Goal: Transaction & Acquisition: Book appointment/travel/reservation

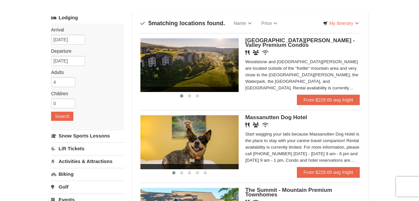
scroll to position [32, 0]
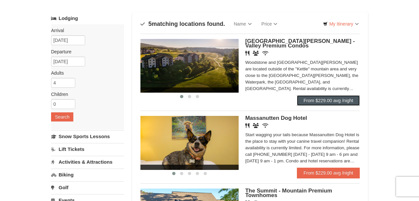
click at [315, 100] on link "From $229.00 avg /night" at bounding box center [328, 100] width 63 height 10
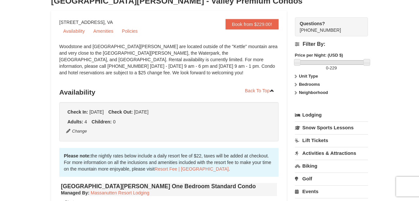
scroll to position [42, 0]
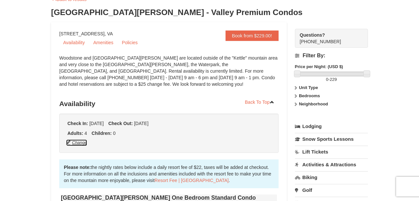
click at [75, 144] on button "Change" at bounding box center [77, 142] width 22 height 7
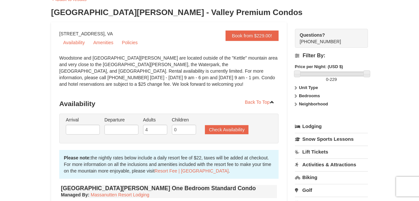
type input "[DATE]"
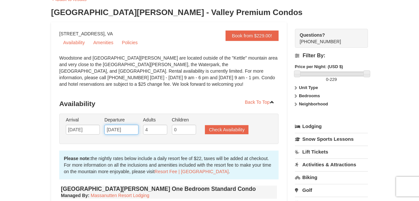
click at [128, 130] on input "[DATE]" at bounding box center [121, 130] width 34 height 10
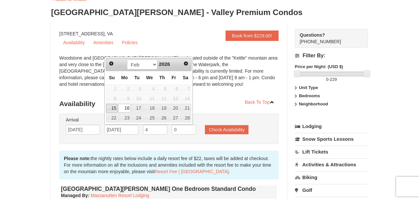
click at [113, 106] on link "15" at bounding box center [111, 108] width 11 height 9
type input "[DATE]"
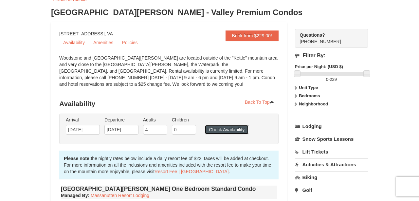
click at [220, 131] on button "Check Availability" at bounding box center [226, 129] width 43 height 9
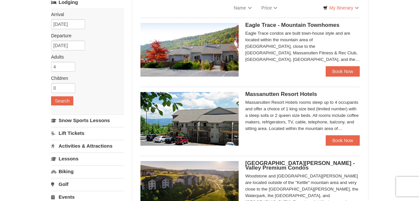
scroll to position [47, 0]
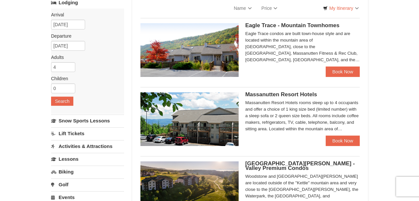
select select "10"
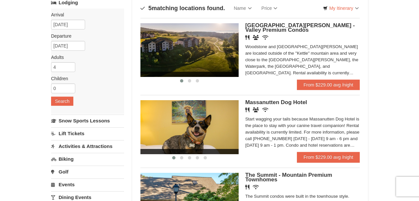
scroll to position [32, 0]
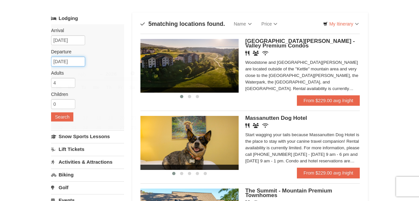
click at [71, 59] on input "02/16/2026" at bounding box center [68, 62] width 34 height 10
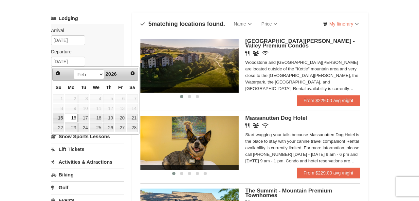
click at [61, 117] on link "15" at bounding box center [58, 117] width 11 height 9
type input "[DATE]"
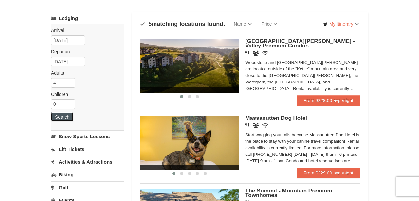
click at [66, 115] on button "Search" at bounding box center [62, 116] width 22 height 9
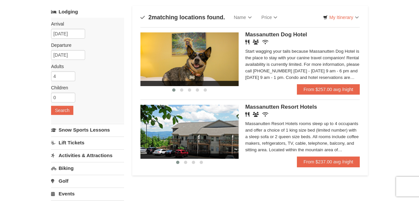
scroll to position [39, 0]
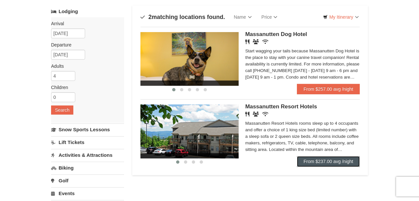
click at [308, 162] on link "From $237.00 avg /night" at bounding box center [328, 161] width 63 height 10
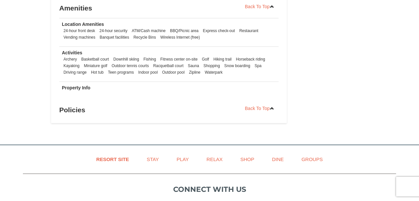
scroll to position [468, 0]
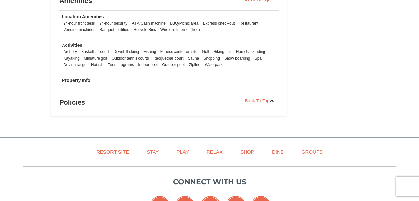
click at [76, 102] on h3 "Policies" at bounding box center [168, 102] width 219 height 13
click at [79, 79] on strong "Property Info" at bounding box center [76, 80] width 28 height 5
click at [252, 102] on link "Back To Top" at bounding box center [259, 101] width 38 height 10
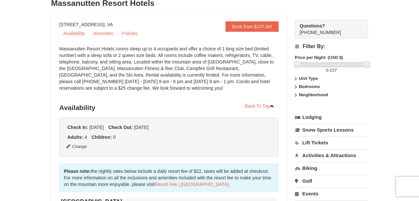
scroll to position [38, 0]
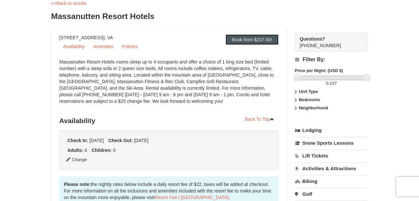
click at [252, 40] on link "Book from $237.00!" at bounding box center [251, 39] width 53 height 10
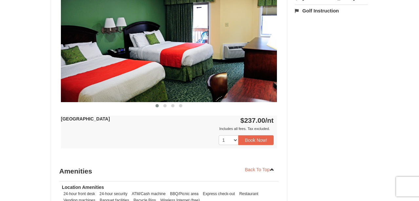
scroll to position [297, 0]
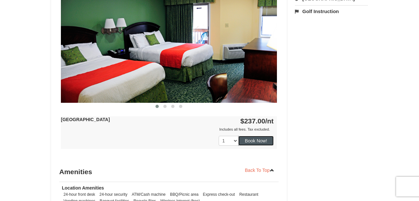
click at [264, 141] on button "Book Now!" at bounding box center [255, 141] width 35 height 10
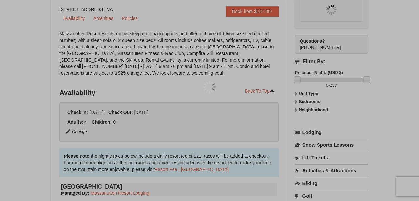
scroll to position [64, 0]
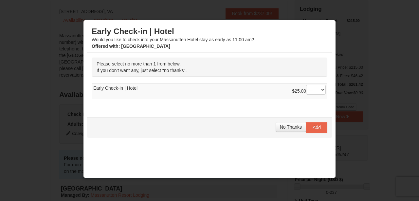
click at [214, 92] on td "$25.00 -- 01 Early Check-in | Hotel" at bounding box center [209, 91] width 235 height 16
click at [321, 91] on select "-- 01" at bounding box center [316, 90] width 20 height 10
select select "1"
click at [318, 128] on span "Add" at bounding box center [316, 127] width 8 height 5
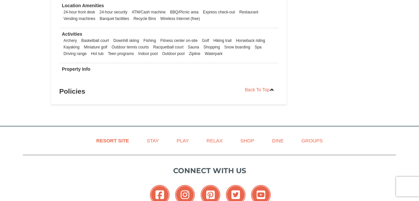
scroll to position [481, 0]
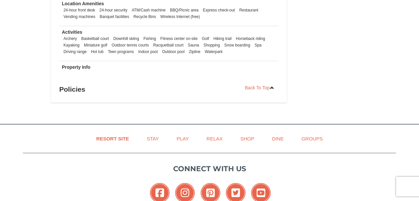
click at [73, 89] on h3 "Policies" at bounding box center [168, 89] width 219 height 13
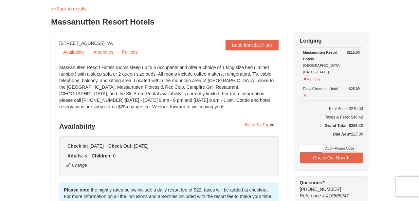
scroll to position [33, 0]
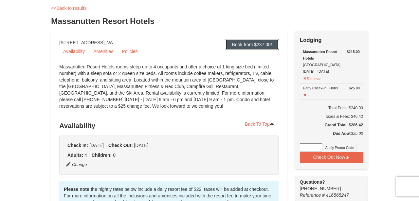
click at [264, 44] on link "Book from $237.00!" at bounding box center [251, 44] width 53 height 10
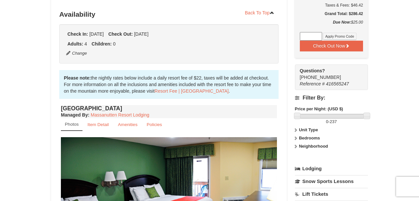
scroll to position [152, 0]
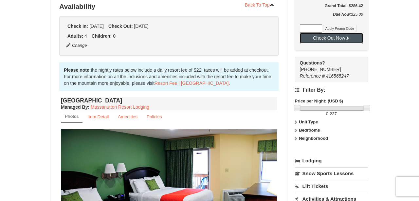
click at [328, 36] on button "Check Out Now" at bounding box center [331, 38] width 63 height 10
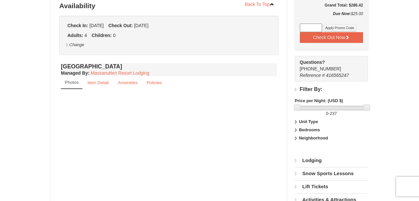
select select "10"
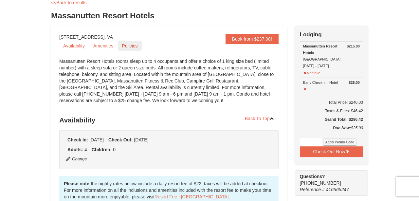
scroll to position [39, 0]
click at [123, 44] on link "Policies" at bounding box center [130, 46] width 24 height 10
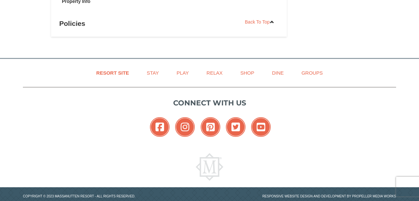
scroll to position [560, 0]
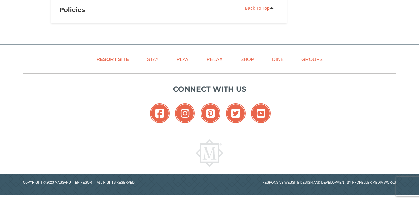
click at [73, 5] on h3 "Policies" at bounding box center [168, 9] width 219 height 13
click at [73, 9] on h3 "Policies" at bounding box center [168, 9] width 219 height 13
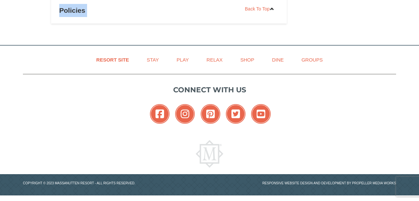
scroll to position [540, 0]
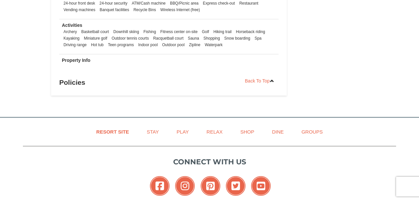
scroll to position [487, 0]
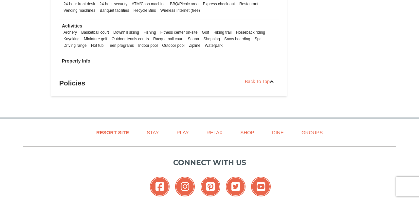
click at [77, 87] on h3 "Policies" at bounding box center [168, 83] width 219 height 13
click at [77, 84] on h3 "Policies" at bounding box center [168, 83] width 219 height 13
click at [83, 55] on td "Property Info" at bounding box center [168, 62] width 219 height 15
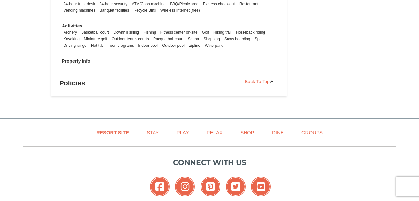
click at [86, 66] on td "Property Info" at bounding box center [168, 62] width 219 height 15
click at [271, 80] on icon at bounding box center [271, 81] width 5 height 5
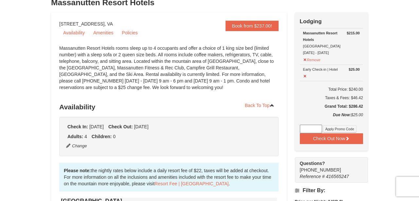
scroll to position [38, 0]
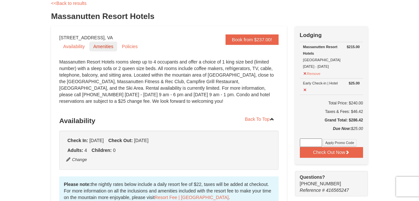
click at [103, 46] on link "Amenities" at bounding box center [103, 47] width 28 height 10
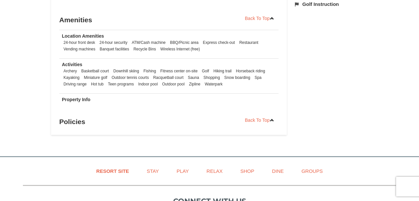
scroll to position [461, 0]
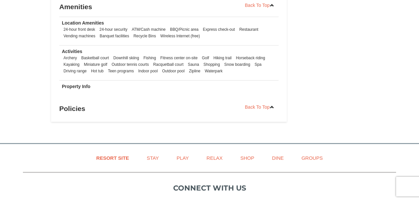
click at [75, 106] on h3 "Policies" at bounding box center [168, 108] width 219 height 13
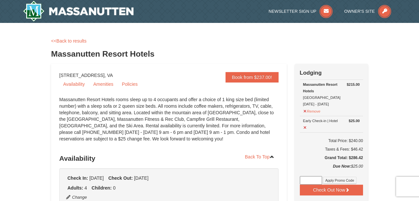
scroll to position [0, 0]
